Goal: Information Seeking & Learning: Learn about a topic

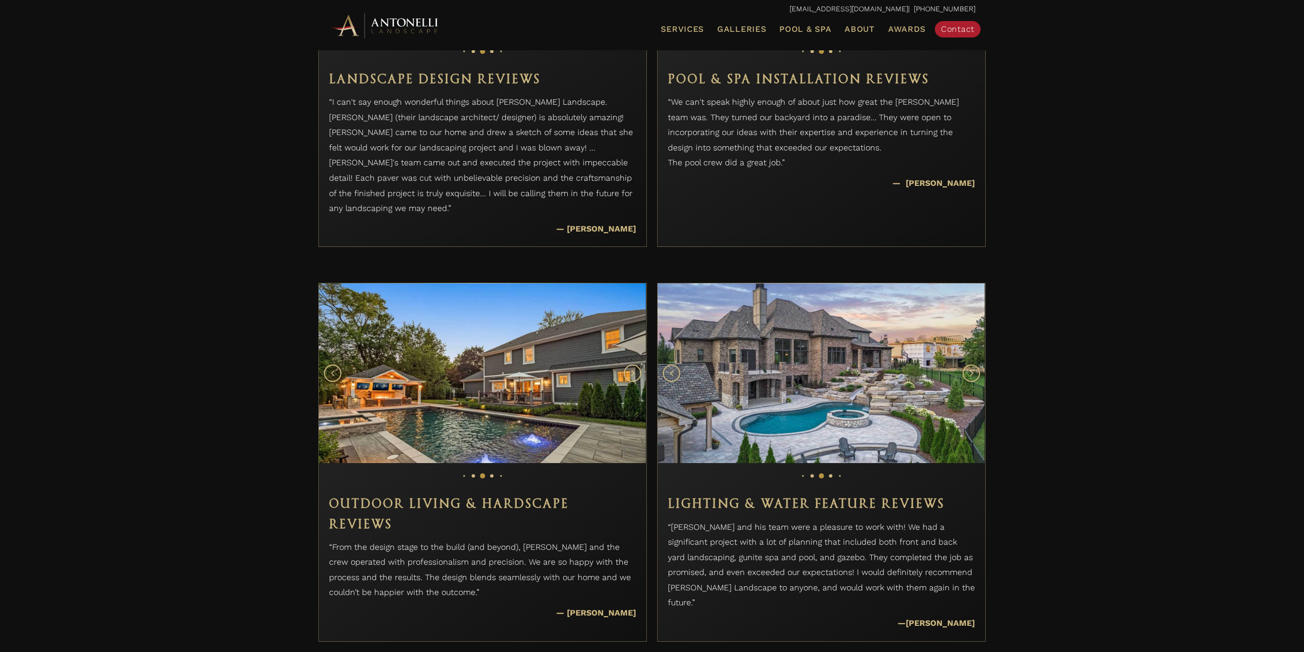
scroll to position [958, 0]
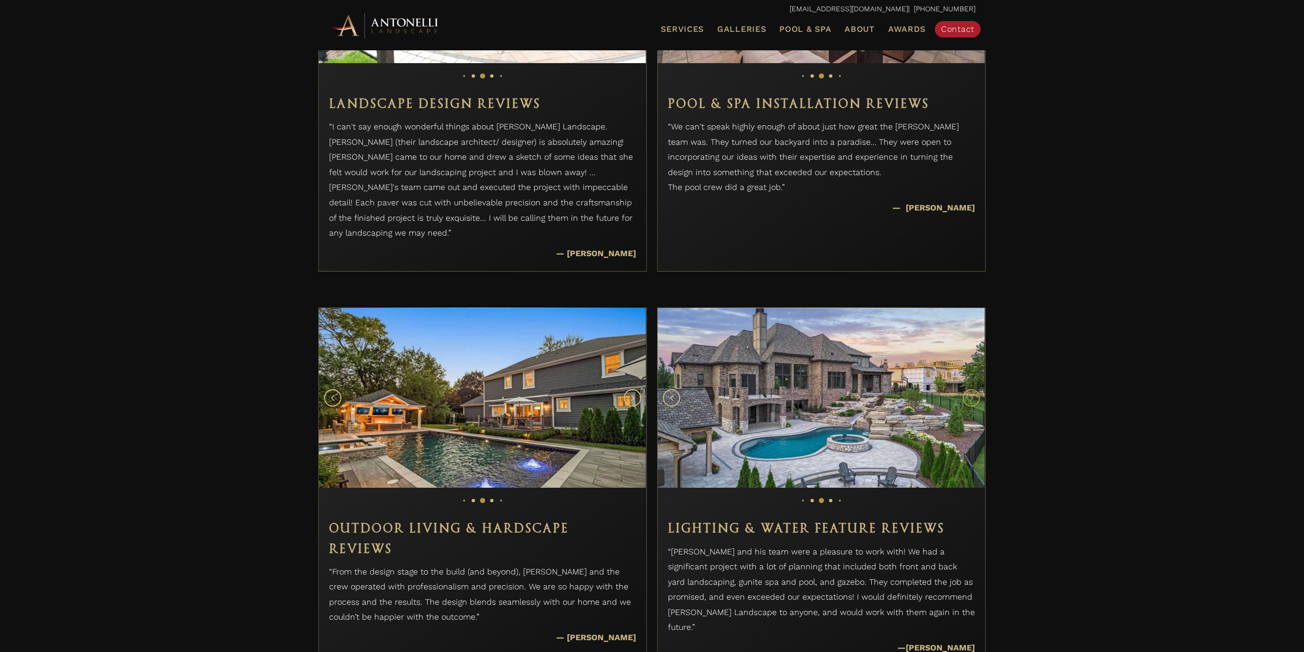
click at [968, 389] on button "Next slide" at bounding box center [971, 397] width 17 height 17
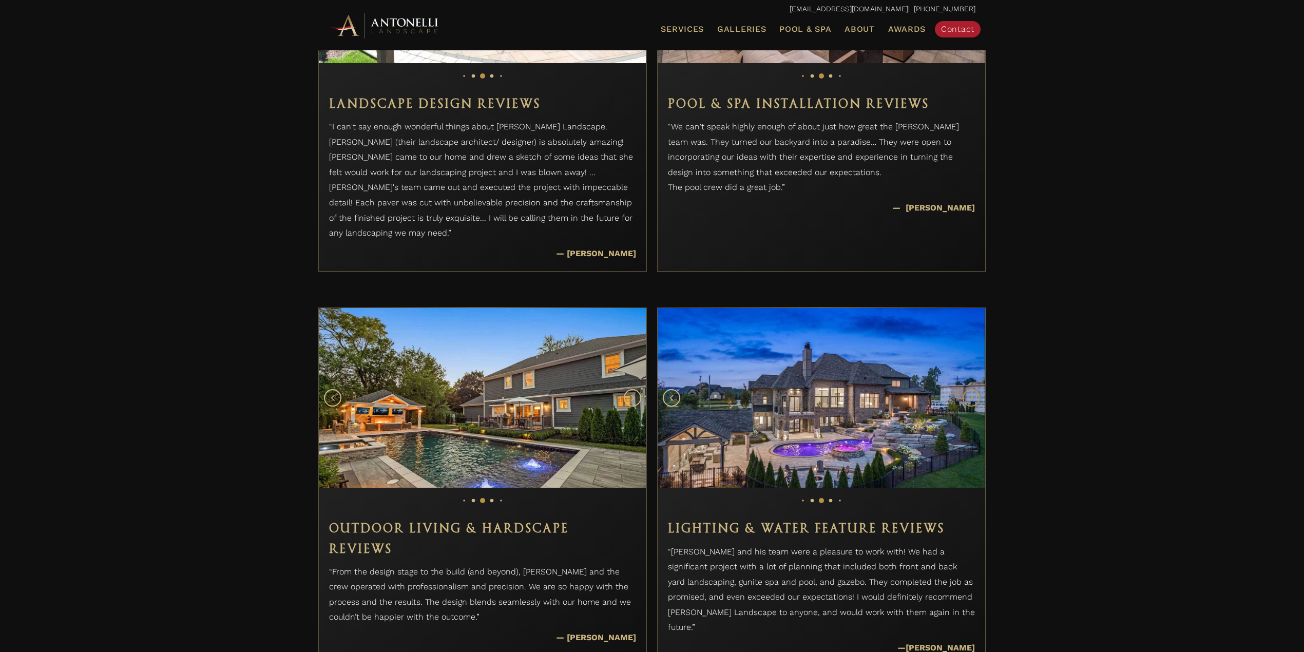
click at [970, 395] on icon "Next slide" at bounding box center [972, 398] width 4 height 6
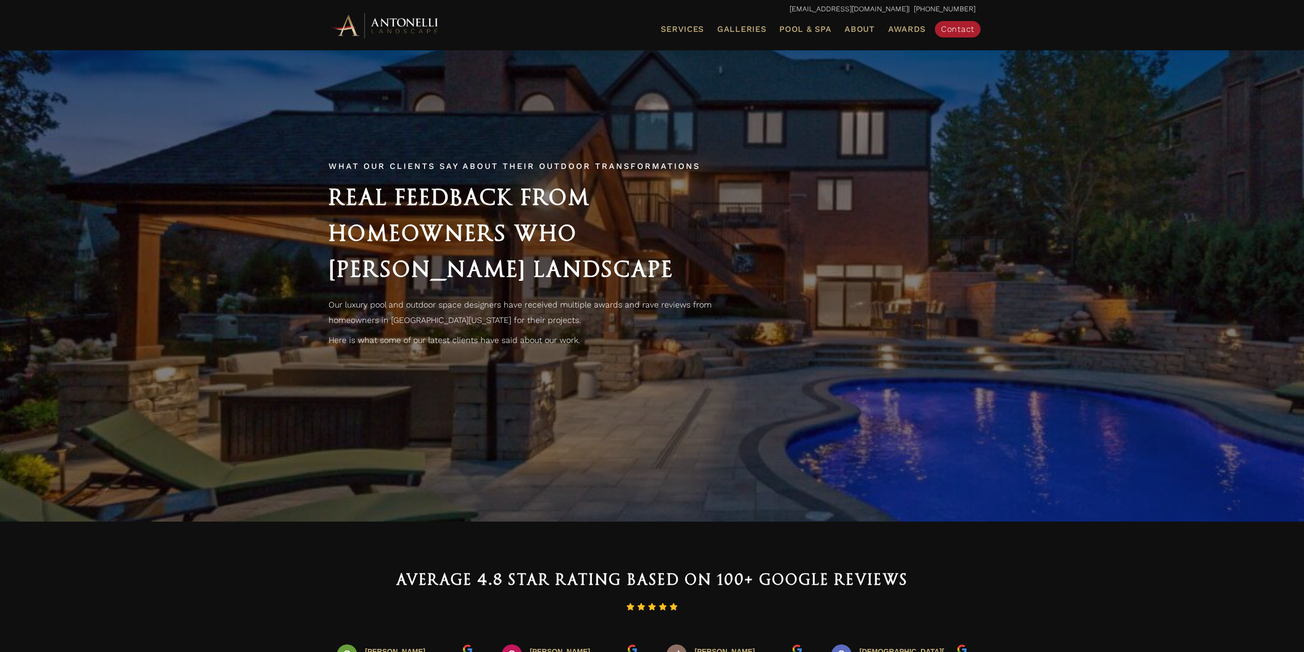
scroll to position [0, 0]
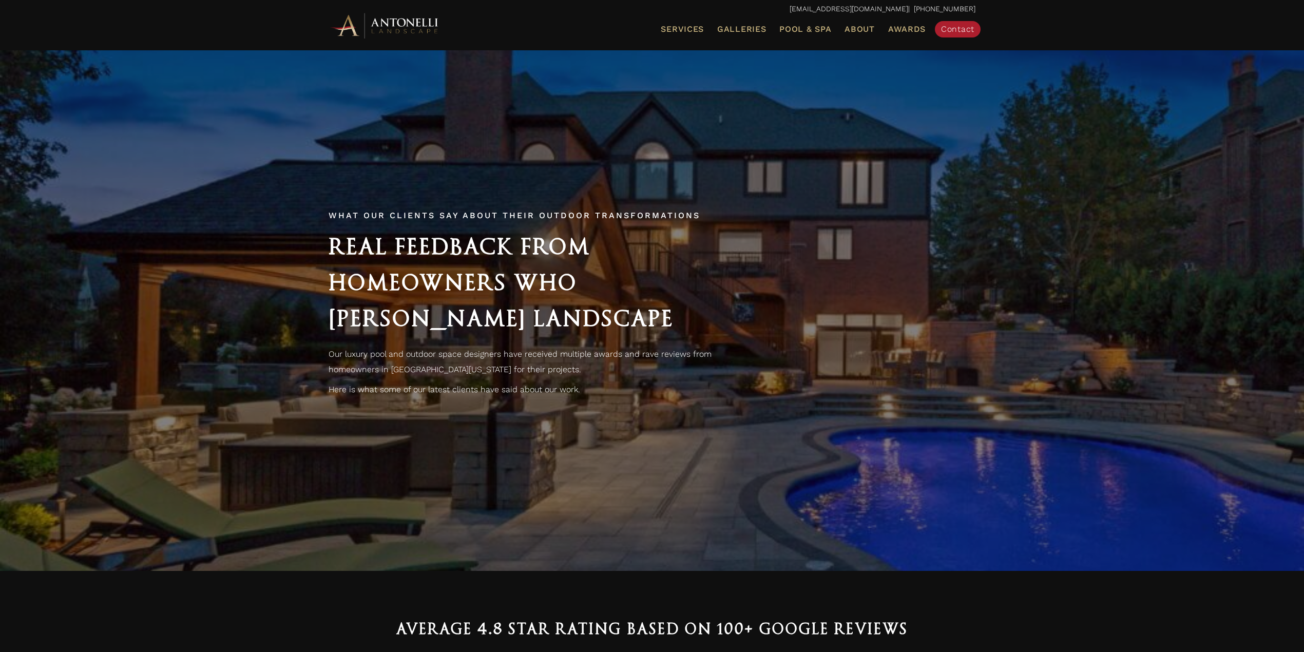
drag, startPoint x: 481, startPoint y: 348, endPoint x: 500, endPoint y: 348, distance: 19.5
click at [500, 348] on p "Our luxury pool and outdoor space designers have received multiple awards and r…" at bounding box center [529, 362] width 400 height 30
drag, startPoint x: 532, startPoint y: 348, endPoint x: 561, endPoint y: 348, distance: 29.3
click at [561, 348] on p "Our luxury pool and outdoor space designers have received multiple awards and r…" at bounding box center [529, 362] width 400 height 30
click at [583, 354] on p "Our luxury pool and outdoor space designers have received multiple awards and r…" at bounding box center [529, 362] width 400 height 30
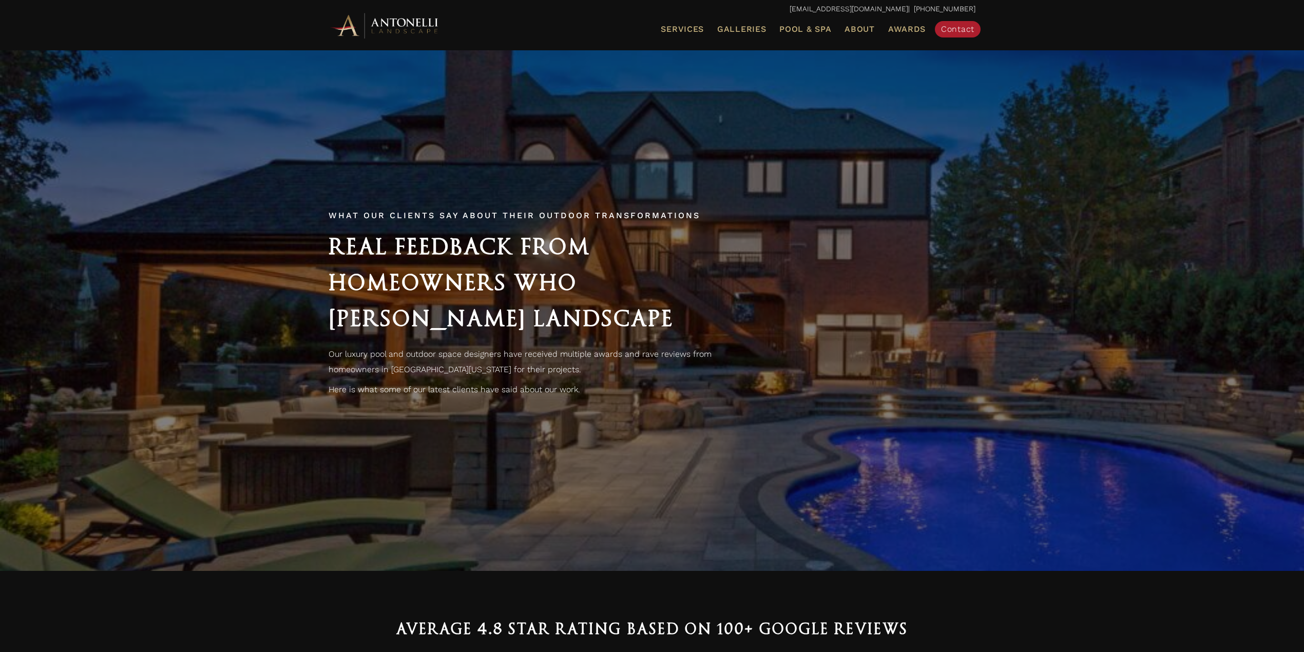
drag, startPoint x: 562, startPoint y: 354, endPoint x: 630, endPoint y: 353, distance: 68.8
click at [630, 353] on p "Our luxury pool and outdoor space designers have received multiple awards and r…" at bounding box center [529, 362] width 400 height 30
drag, startPoint x: 414, startPoint y: 355, endPoint x: 513, endPoint y: 355, distance: 99.6
click at [513, 355] on p "Our luxury pool and outdoor space designers have received multiple awards and r…" at bounding box center [529, 362] width 400 height 30
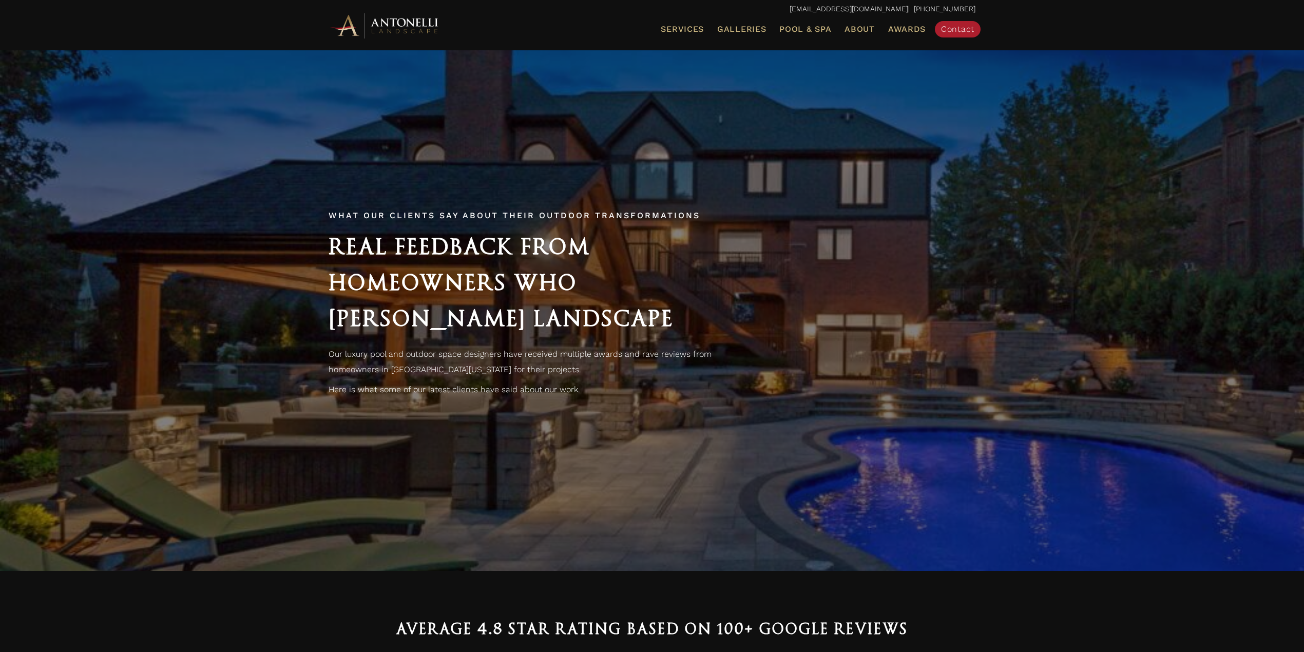
click at [490, 356] on p "Our luxury pool and outdoor space designers have received multiple awards and r…" at bounding box center [529, 362] width 400 height 30
drag, startPoint x: 325, startPoint y: 353, endPoint x: 588, endPoint y: 380, distance: 264.2
click at [588, 380] on div "What Our Clients Say About Their Outdoor Transformations Real Feedback from Hom…" at bounding box center [651, 310] width 667 height 216
copy div "Our luxury pool and outdoor space designers have received multiple awards and r…"
